Goal: Information Seeking & Learning: Learn about a topic

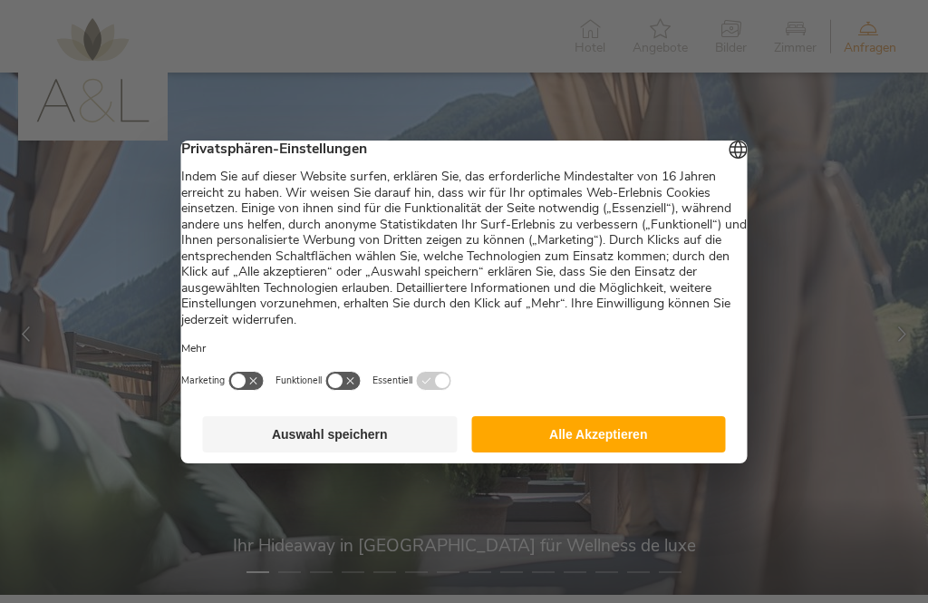
click at [594, 449] on button "Alle Akzeptieren" at bounding box center [598, 434] width 255 height 36
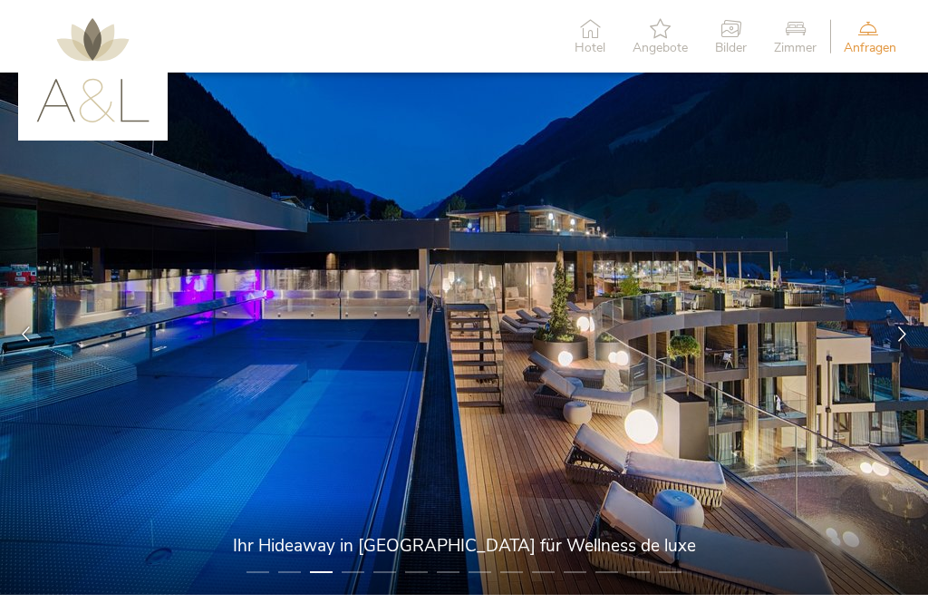
click at [898, 339] on icon at bounding box center [901, 333] width 15 height 15
click at [902, 335] on icon at bounding box center [901, 333] width 15 height 15
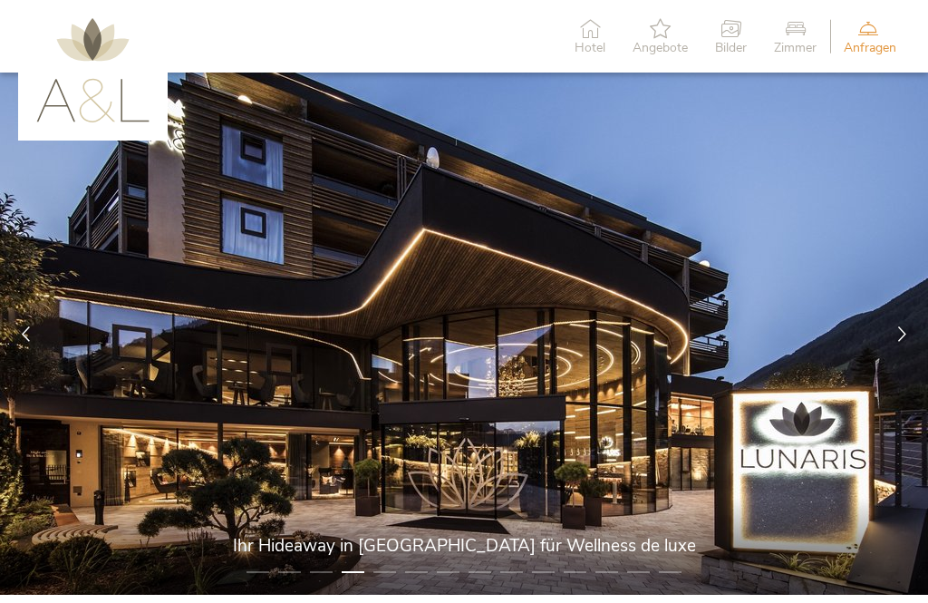
click at [904, 341] on div at bounding box center [902, 334] width 52 height 52
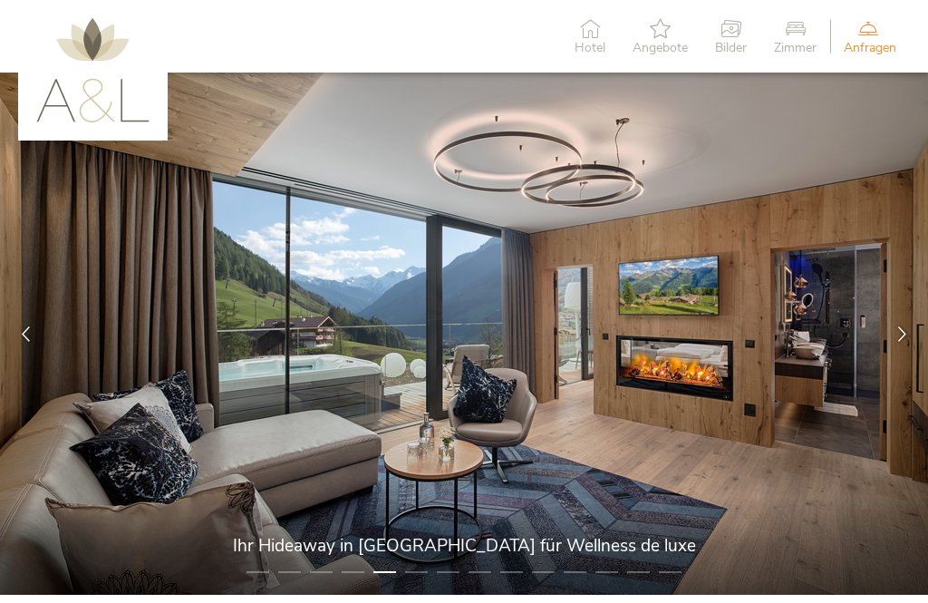
click at [898, 336] on icon at bounding box center [901, 333] width 15 height 15
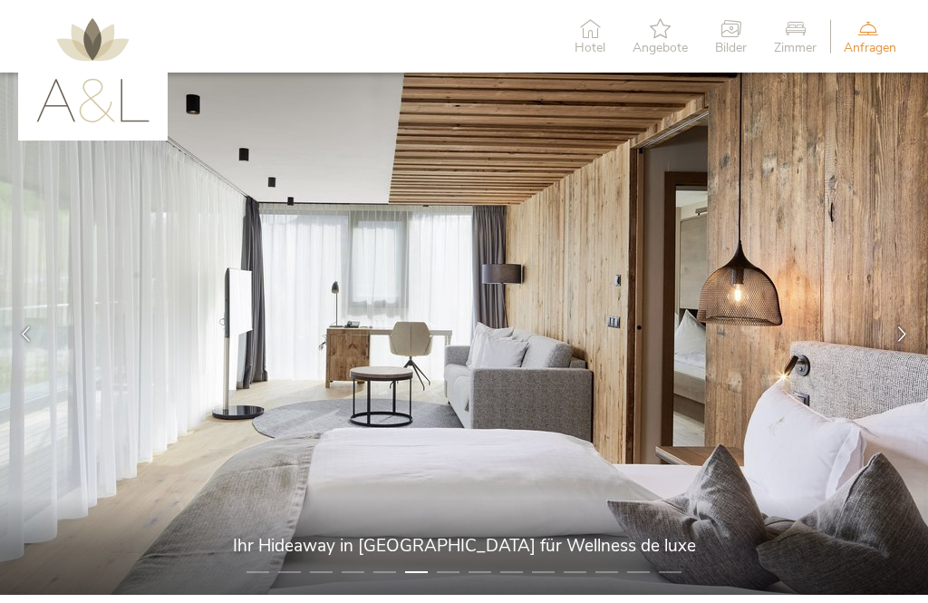
click at [904, 342] on div at bounding box center [902, 334] width 52 height 52
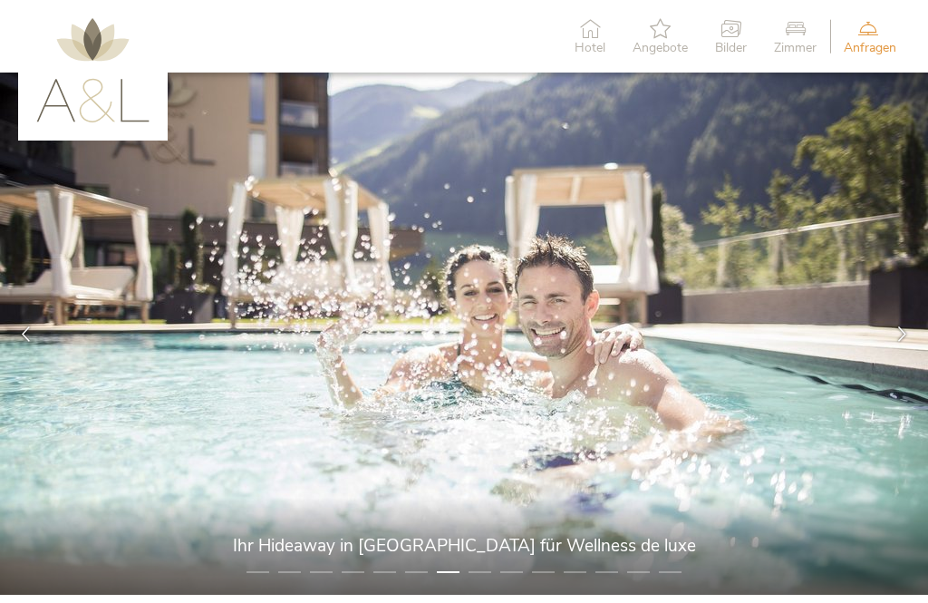
click at [901, 334] on icon at bounding box center [901, 333] width 15 height 15
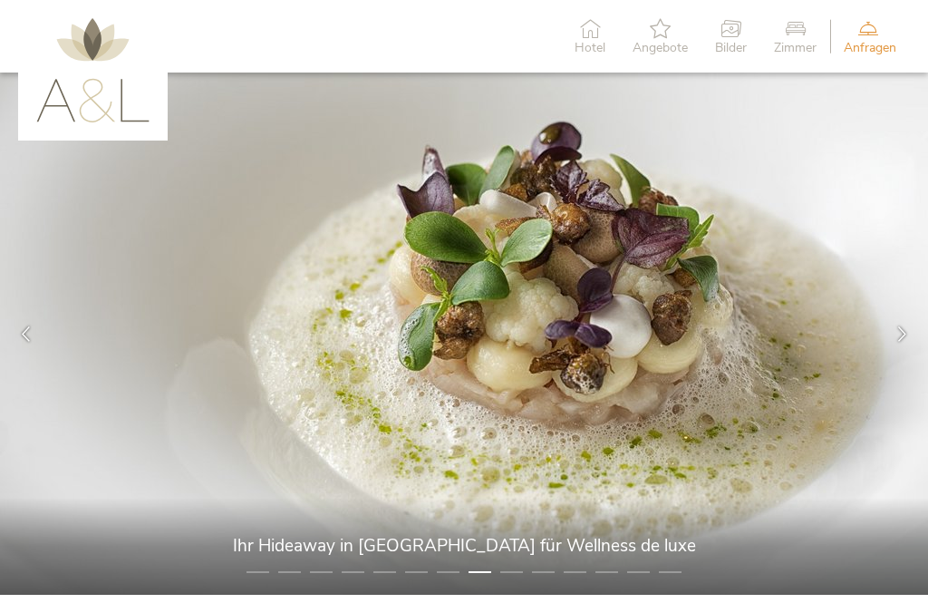
click at [905, 341] on div at bounding box center [902, 334] width 52 height 52
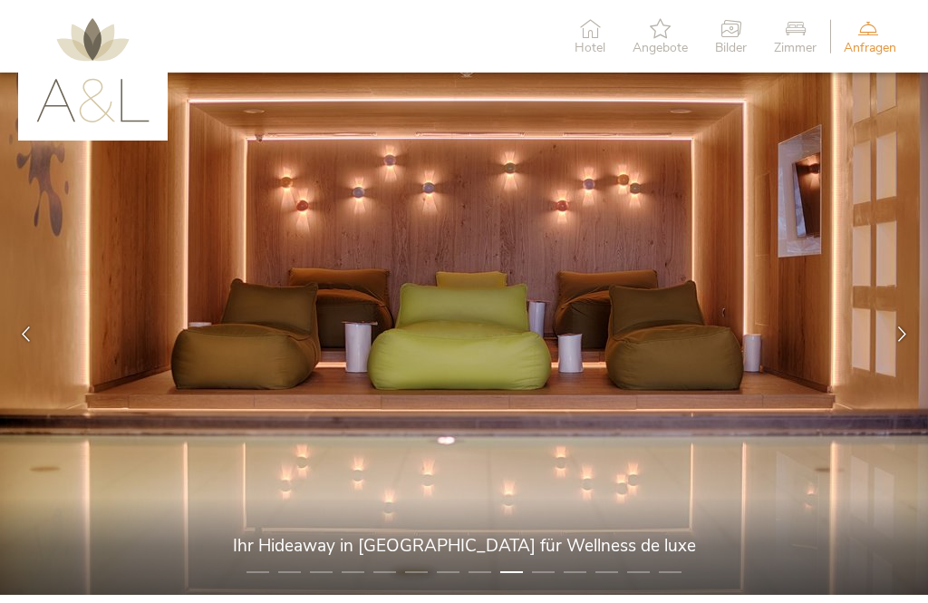
click at [900, 339] on icon at bounding box center [901, 333] width 15 height 15
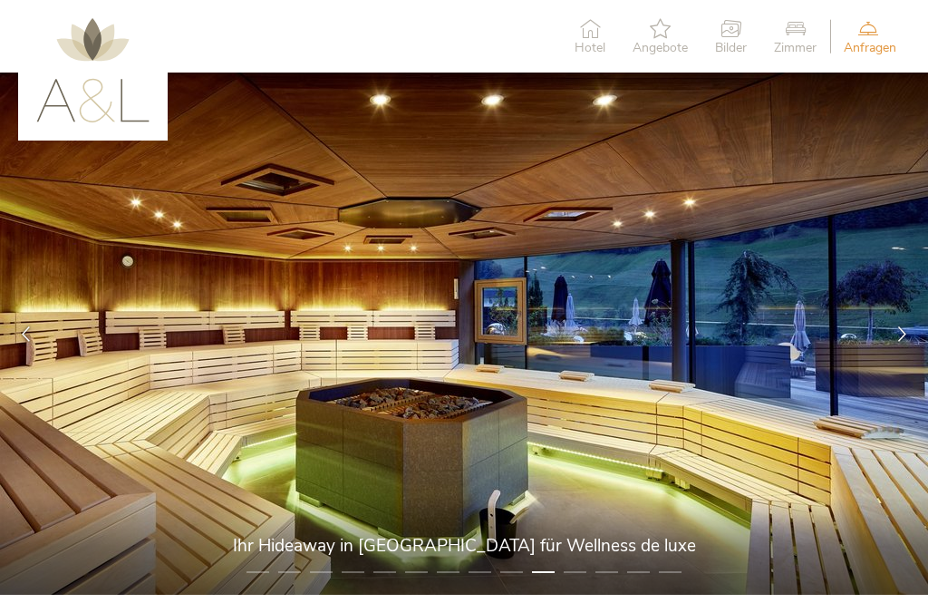
click at [902, 338] on icon at bounding box center [901, 333] width 15 height 15
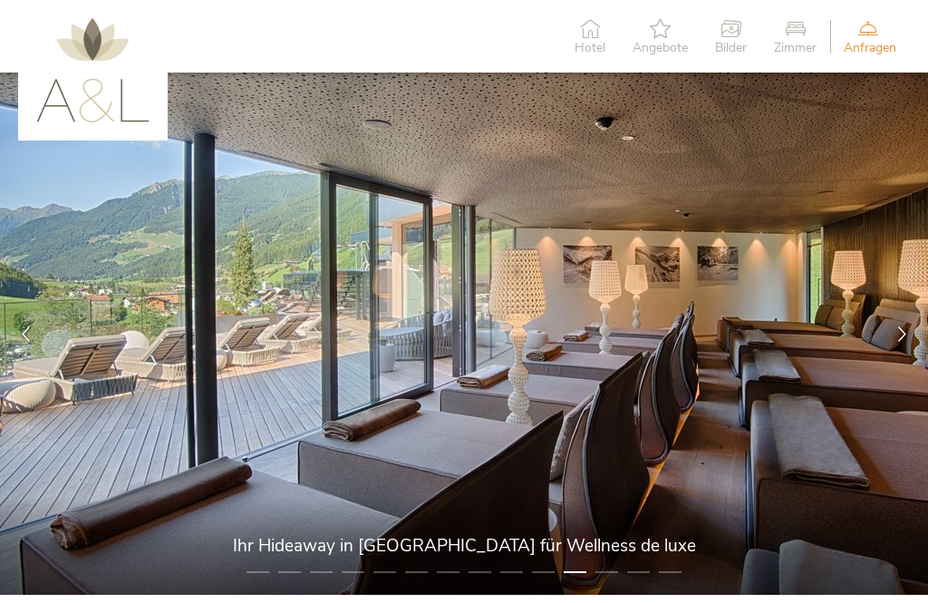
click at [903, 336] on icon at bounding box center [901, 333] width 15 height 15
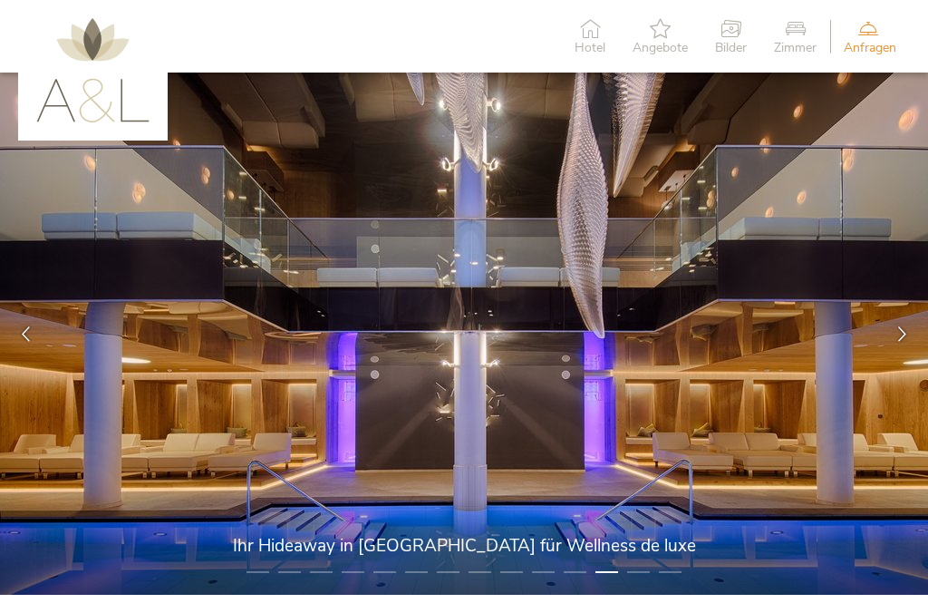
click at [910, 332] on div at bounding box center [902, 334] width 52 height 52
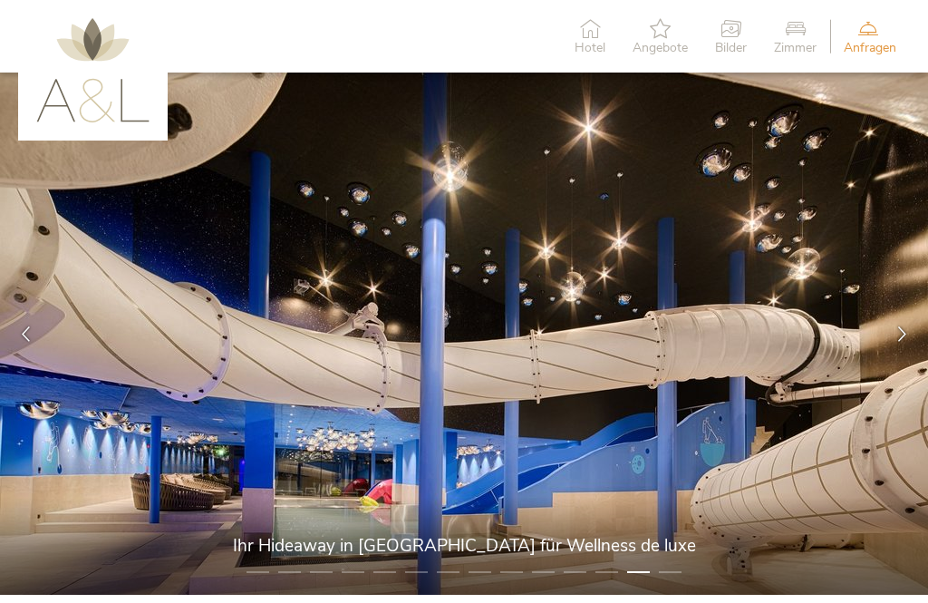
click at [909, 333] on icon at bounding box center [901, 333] width 15 height 15
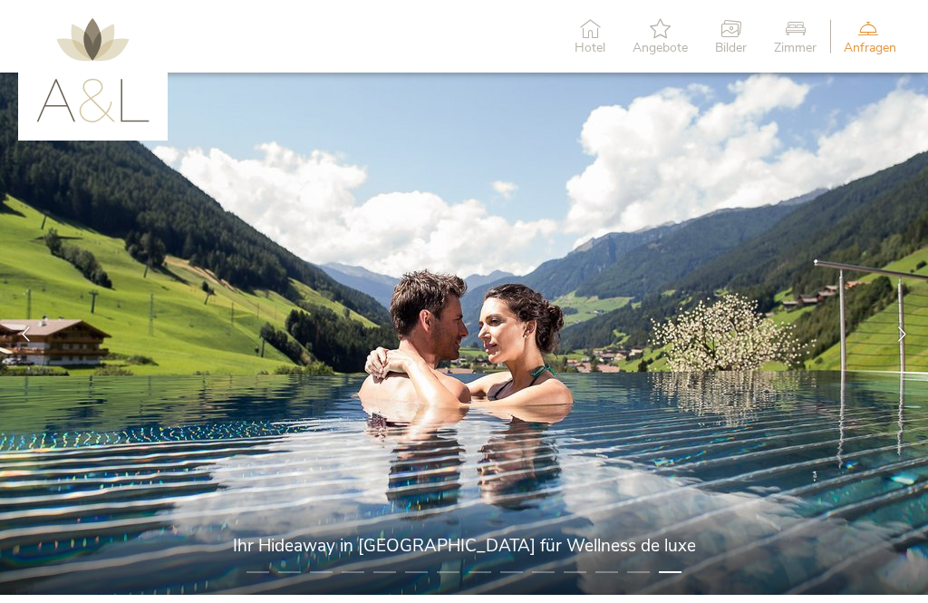
click at [800, 35] on icon at bounding box center [795, 28] width 43 height 20
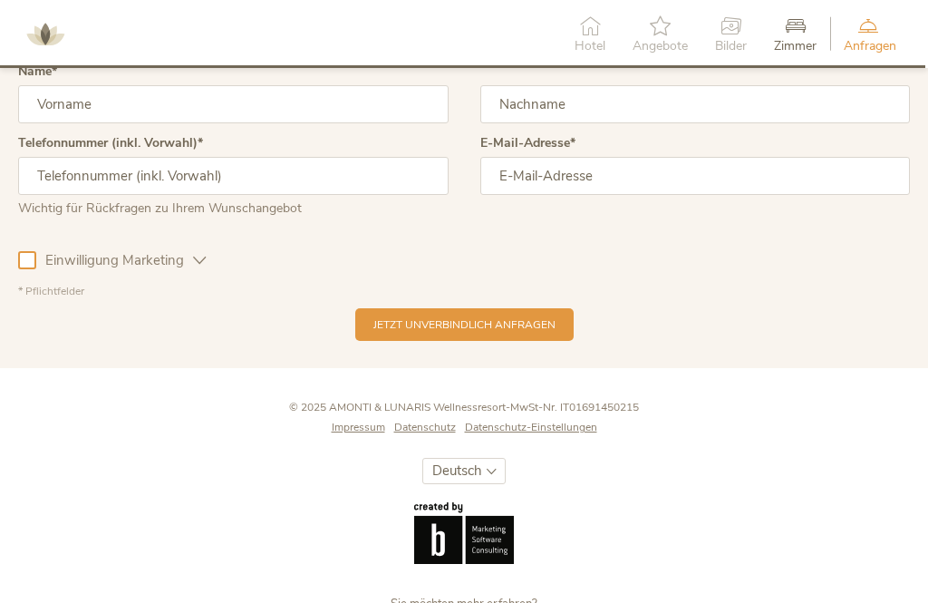
scroll to position [5057, 0]
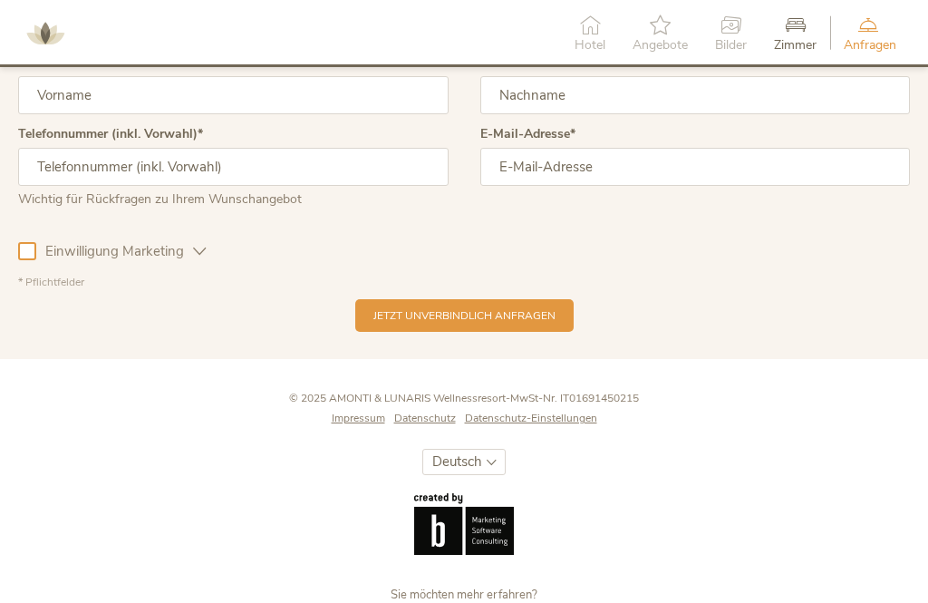
click at [672, 425] on div "Sie möchten mehr erfahren? Weitere Informationen © 2025 AMONTI & LUNARIS Wellne…" at bounding box center [464, 517] width 928 height 252
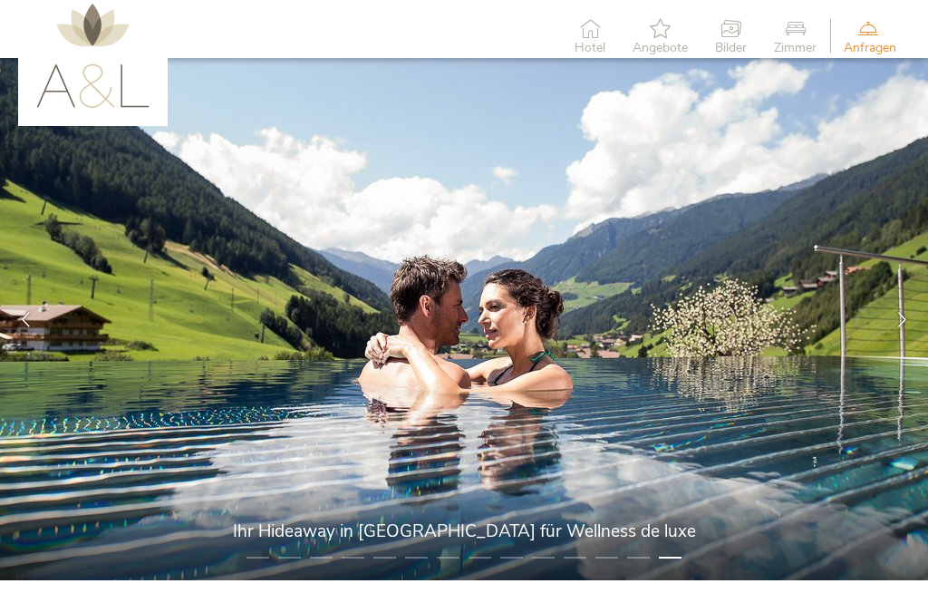
scroll to position [0, 0]
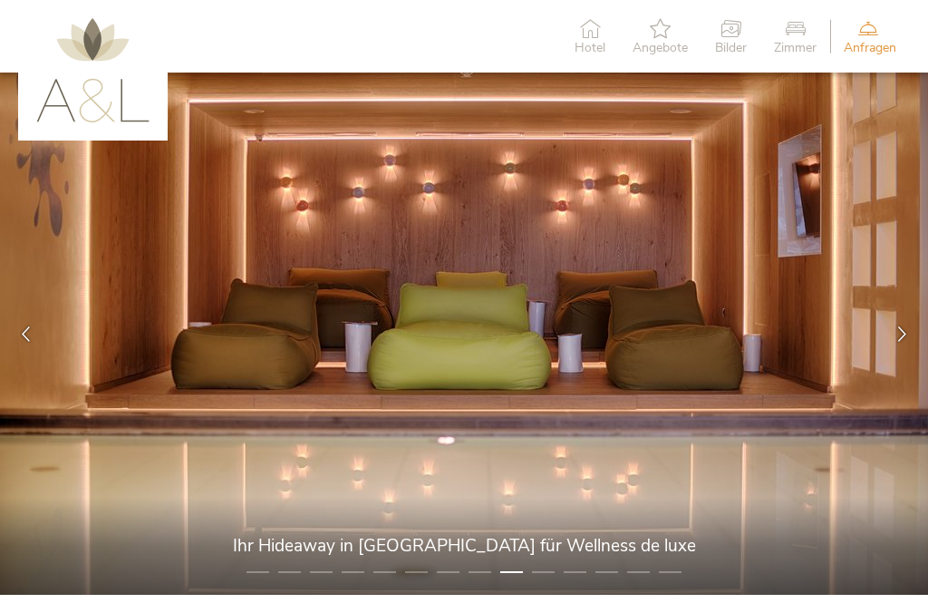
click at [790, 36] on icon at bounding box center [795, 28] width 43 height 20
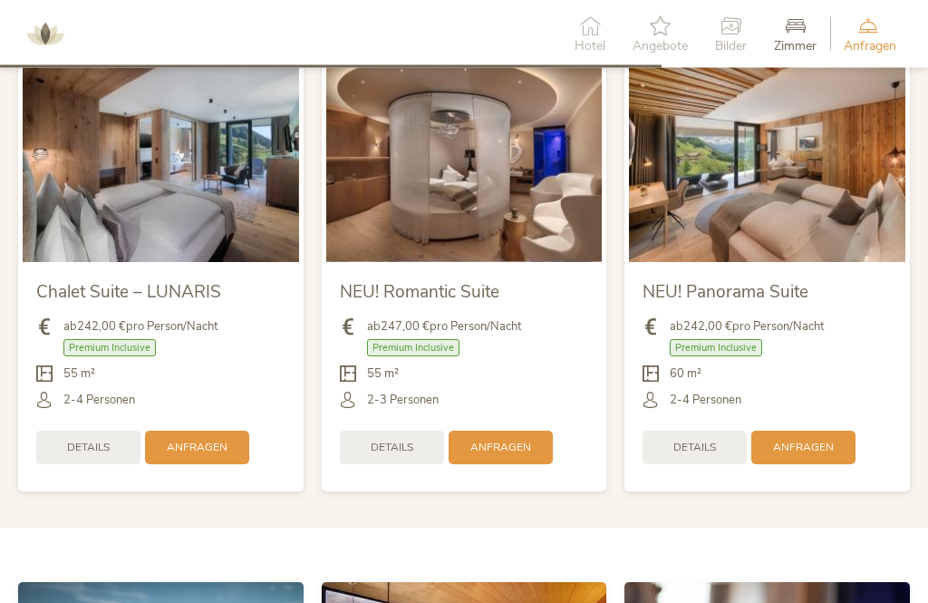
scroll to position [3633, 0]
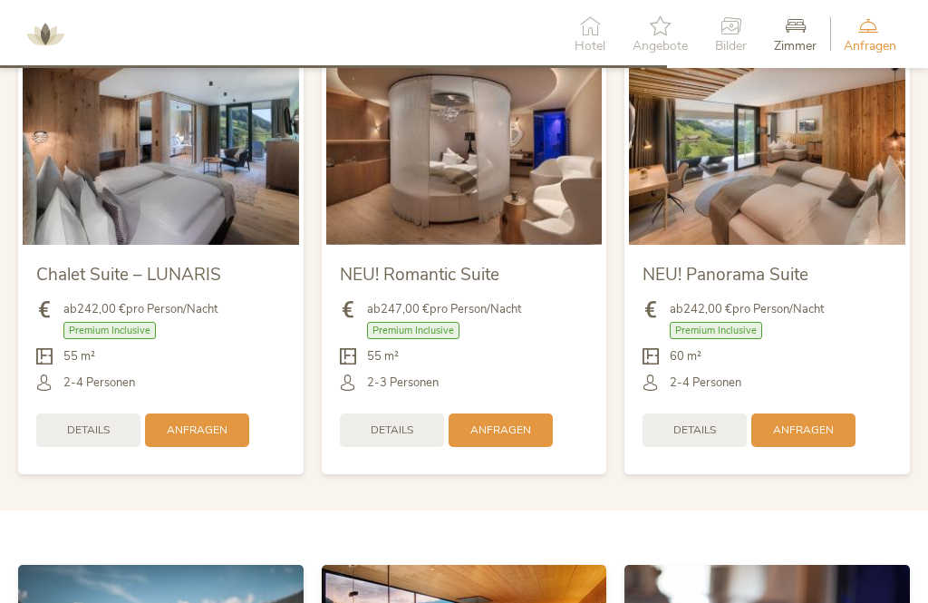
click at [706, 422] on span "Details" at bounding box center [694, 429] width 43 height 15
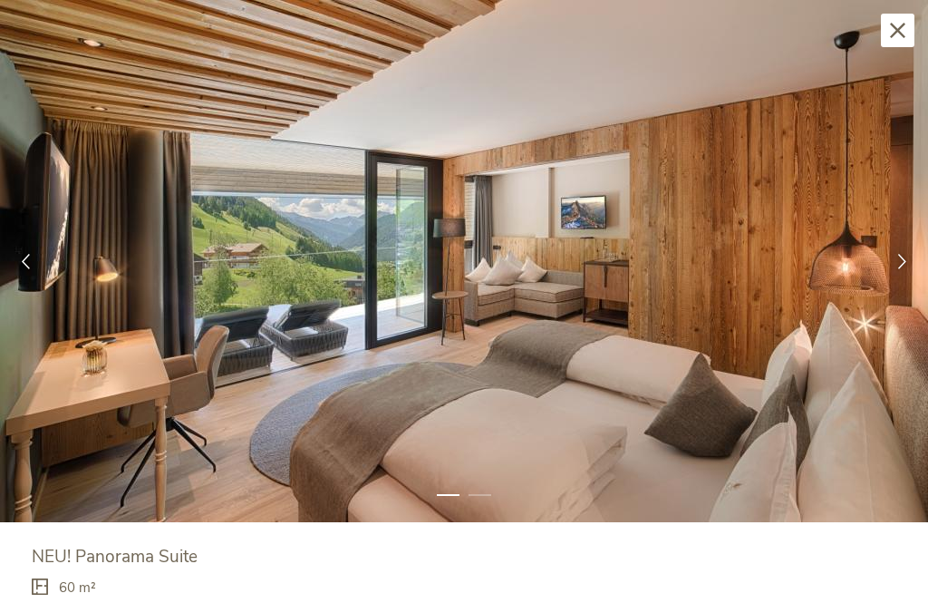
scroll to position [0, 0]
click at [906, 261] on icon at bounding box center [901, 261] width 15 height 15
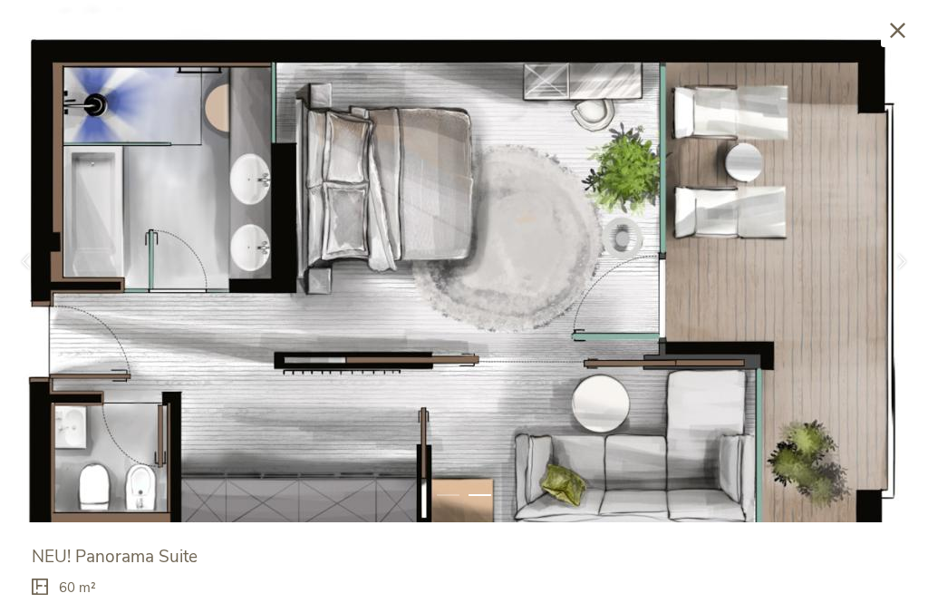
click at [915, 25] on img at bounding box center [464, 261] width 928 height 522
click at [904, 28] on icon at bounding box center [897, 30] width 15 height 15
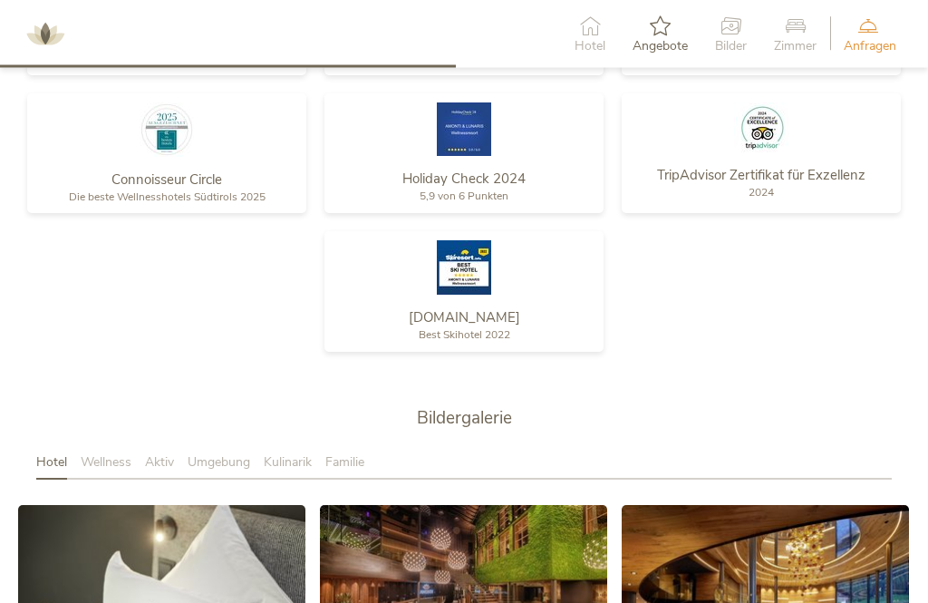
scroll to position [2514, 0]
click at [298, 453] on span "Kulinarik" at bounding box center [288, 461] width 48 height 17
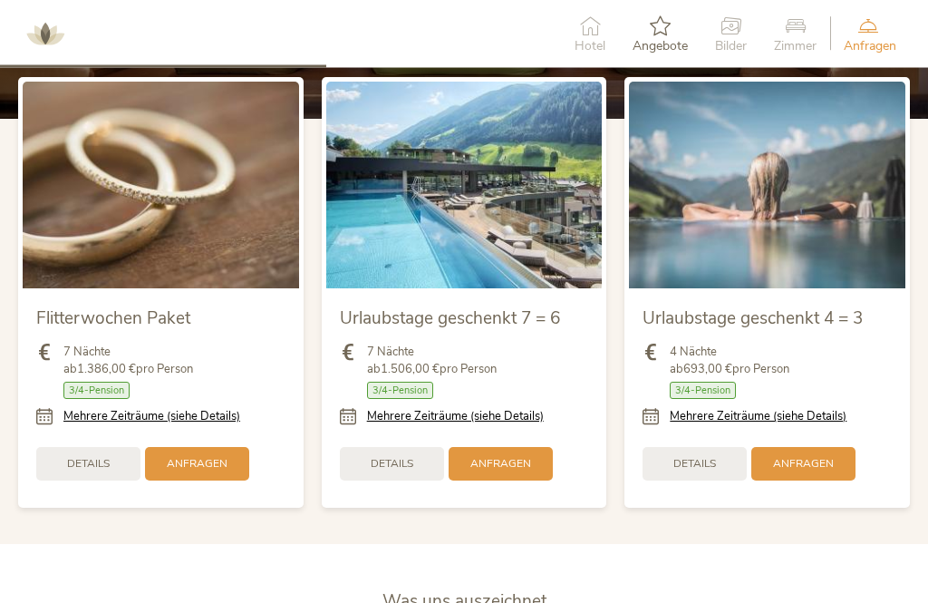
scroll to position [1834, 0]
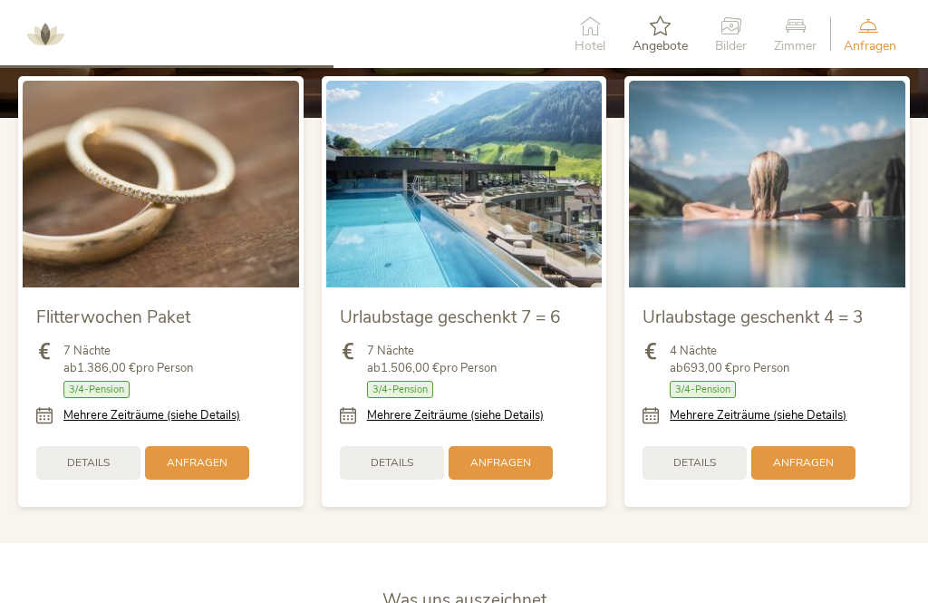
click at [772, 417] on link "Mehrere Zeiträume (siehe Details)" at bounding box center [758, 415] width 177 height 16
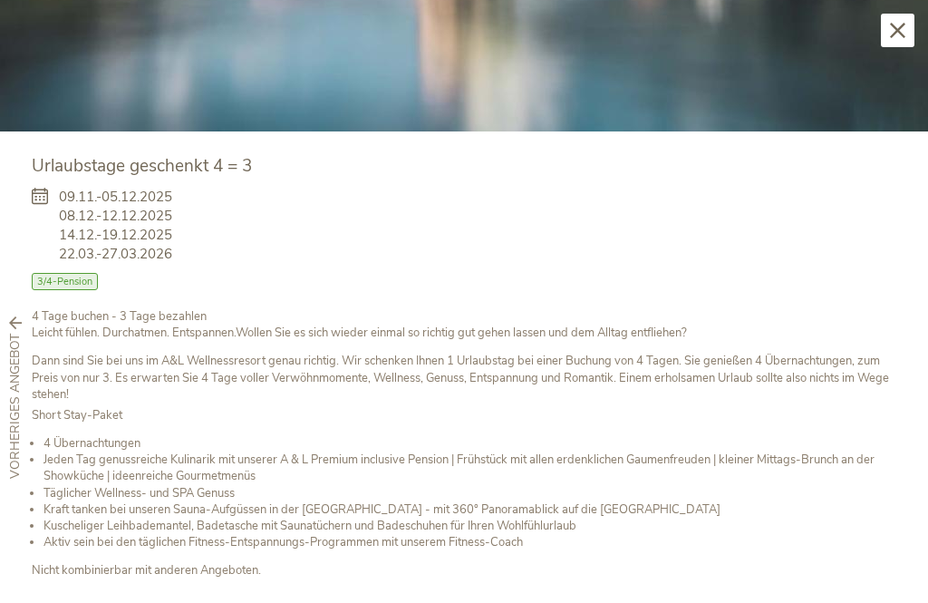
scroll to position [1714, 0]
click at [900, 31] on icon at bounding box center [897, 30] width 15 height 15
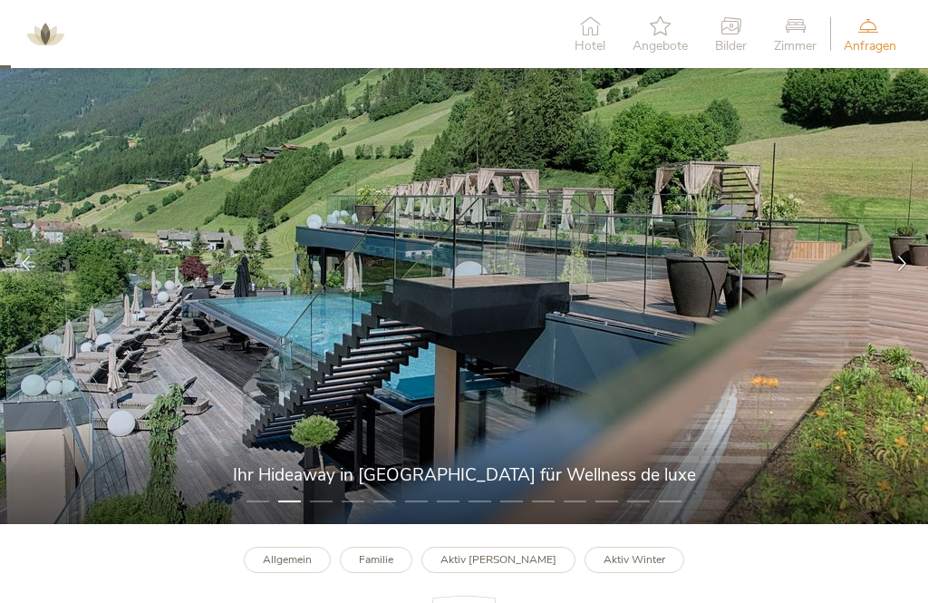
scroll to position [0, 0]
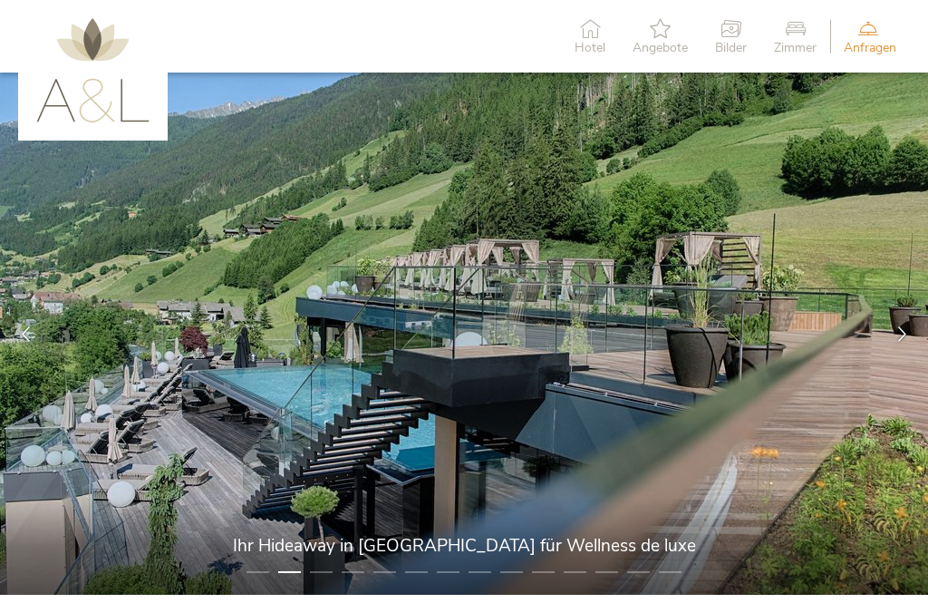
click at [738, 42] on span "Bilder" at bounding box center [731, 48] width 32 height 13
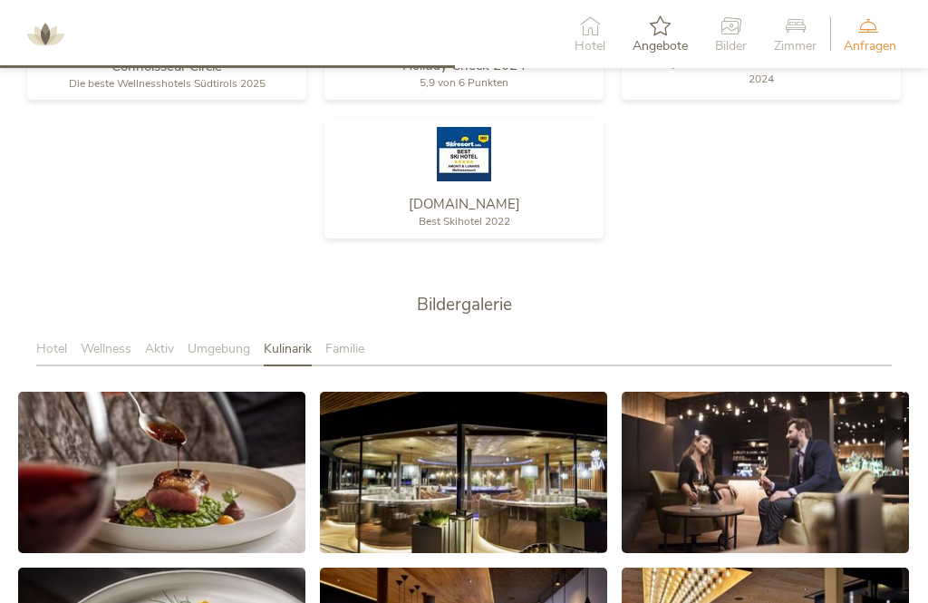
scroll to position [2820, 0]
